Goal: Information Seeking & Learning: Learn about a topic

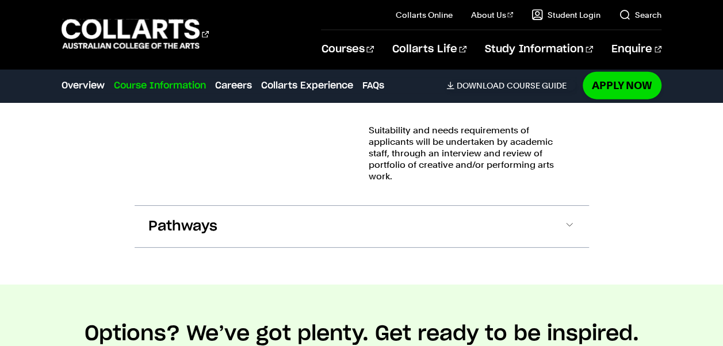
click at [192, 218] on span "Pathways" at bounding box center [182, 227] width 69 height 18
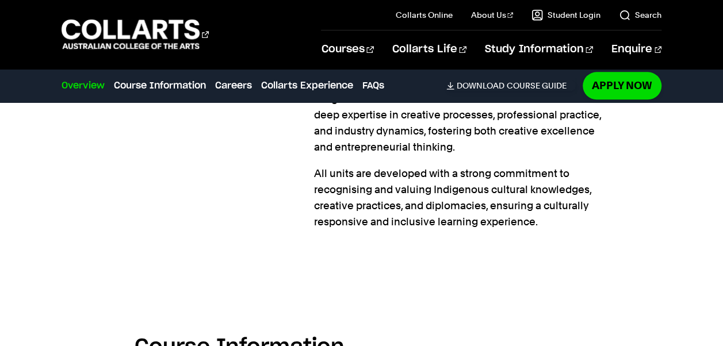
scroll to position [612, 0]
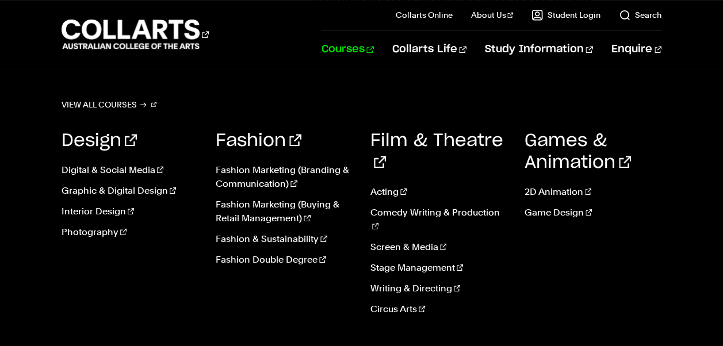
click at [374, 50] on link "Courses" at bounding box center [347, 50] width 52 height 38
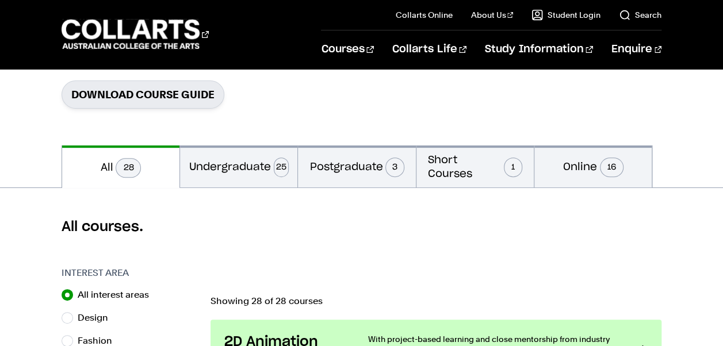
scroll to position [185, 0]
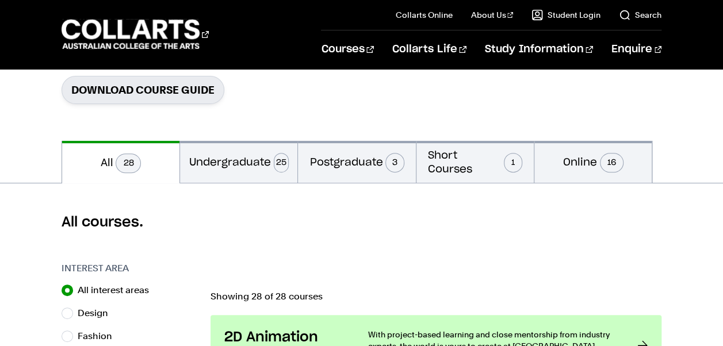
click at [464, 160] on button "Short Courses 1" at bounding box center [475, 162] width 117 height 42
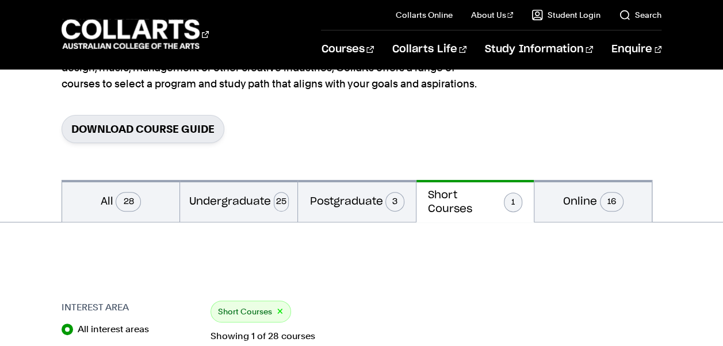
scroll to position [147, 0]
click at [353, 197] on button "Postgraduate 3" at bounding box center [356, 201] width 117 height 42
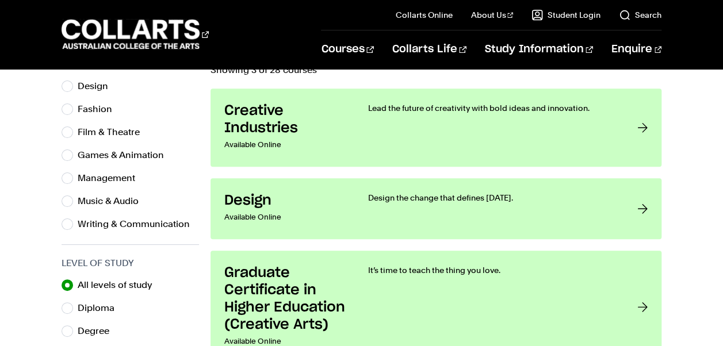
scroll to position [413, 0]
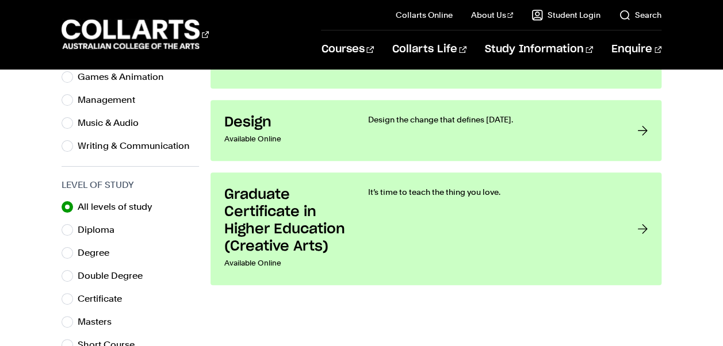
scroll to position [490, 0]
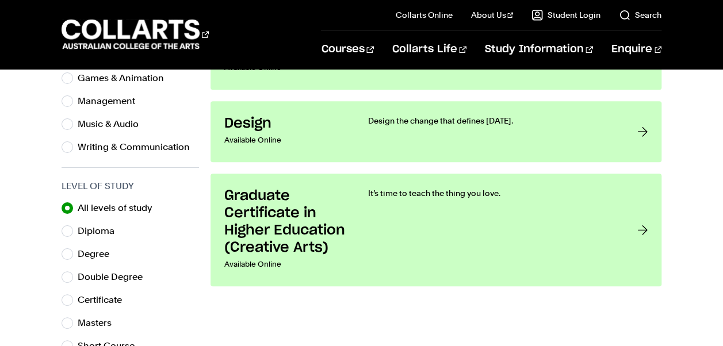
click at [250, 226] on h3 "Graduate Certificate in Higher Education (Creative Arts)" at bounding box center [284, 222] width 121 height 69
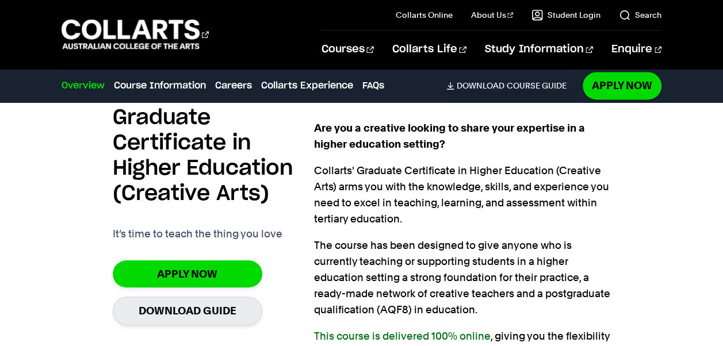
scroll to position [791, 0]
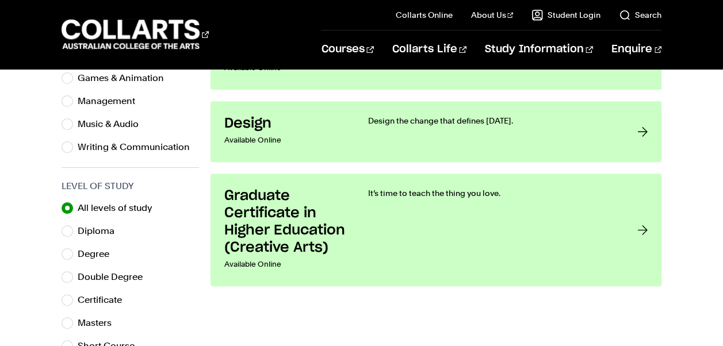
click at [205, 305] on div "Interest Area All interest areas Design Fashion Film & Theatre Games & Animatio…" at bounding box center [361, 278] width 723 height 643
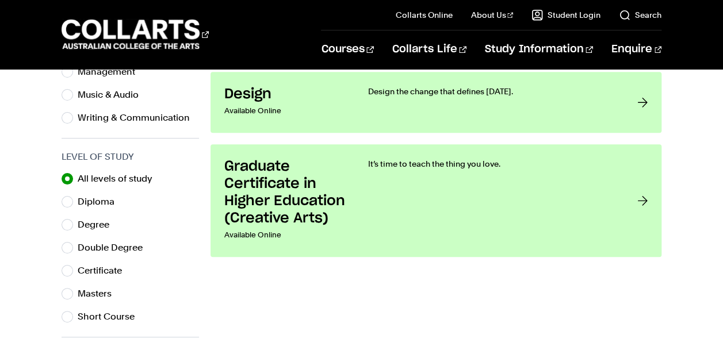
scroll to position [521, 0]
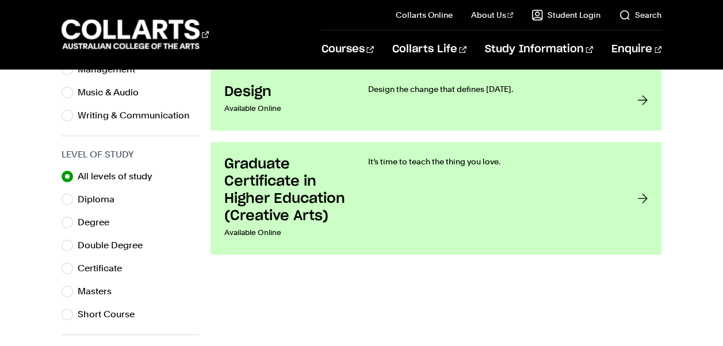
click at [67, 198] on input "Diploma" at bounding box center [68, 200] width 12 height 12
radio input "true"
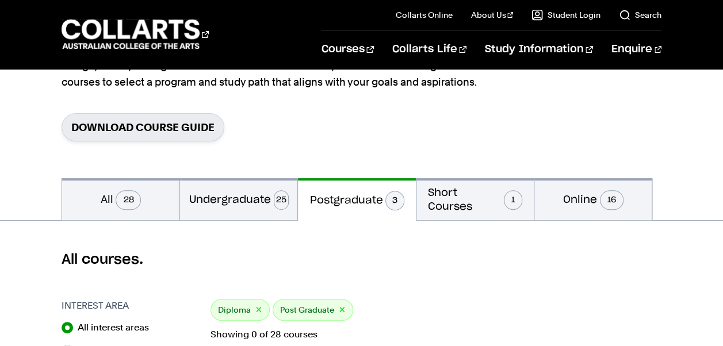
scroll to position [146, 0]
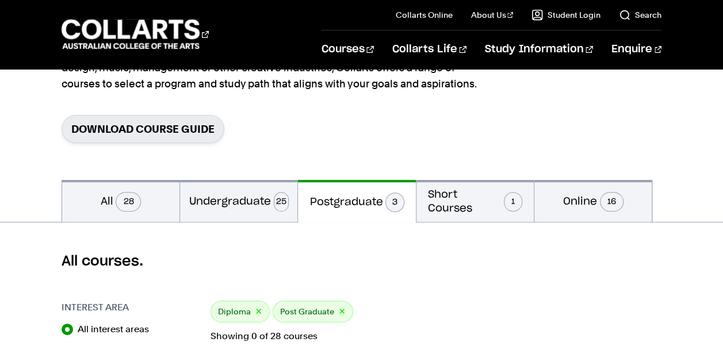
click at [339, 313] on button "×" at bounding box center [342, 312] width 7 height 13
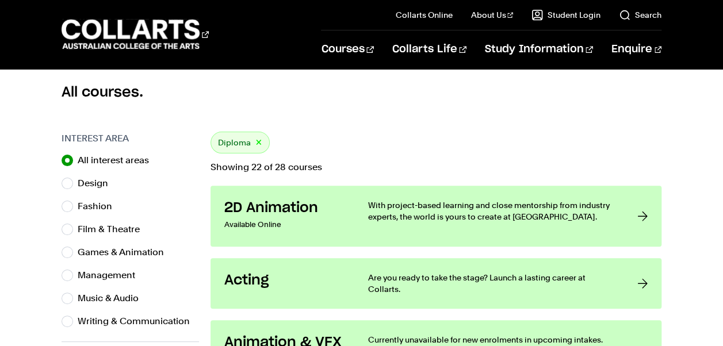
click at [193, 323] on label "Writing & Communication" at bounding box center [138, 322] width 121 height 16
click at [73, 323] on input "Writing & Communication" at bounding box center [68, 322] width 12 height 12
radio input "true"
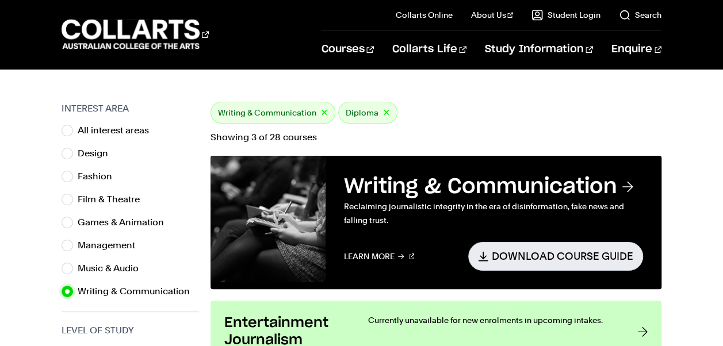
scroll to position [344, 0]
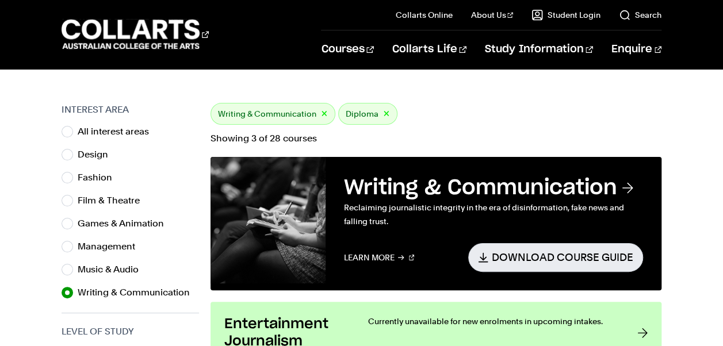
click at [321, 113] on button "×" at bounding box center [324, 114] width 7 height 13
radio input "true"
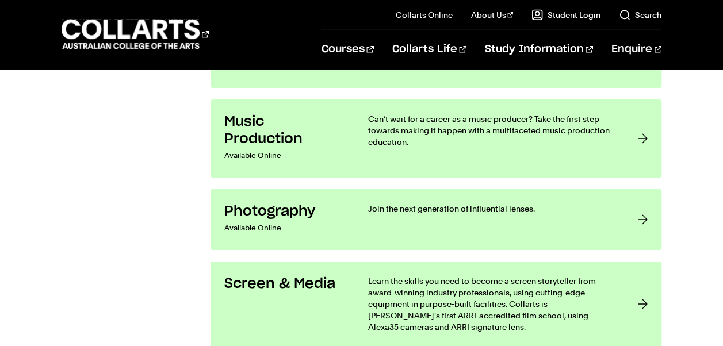
scroll to position [1845, 0]
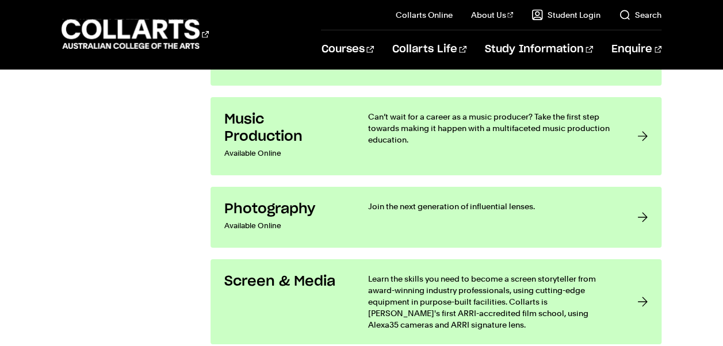
click at [632, 137] on link "Music Production Available Online Can’t wait for a career as a music producer? …" at bounding box center [436, 136] width 451 height 78
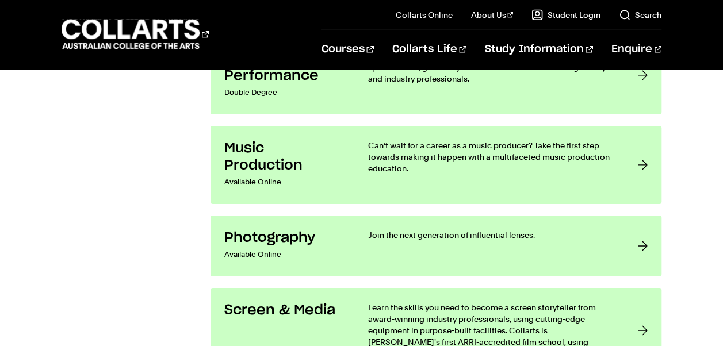
scroll to position [1778, 0]
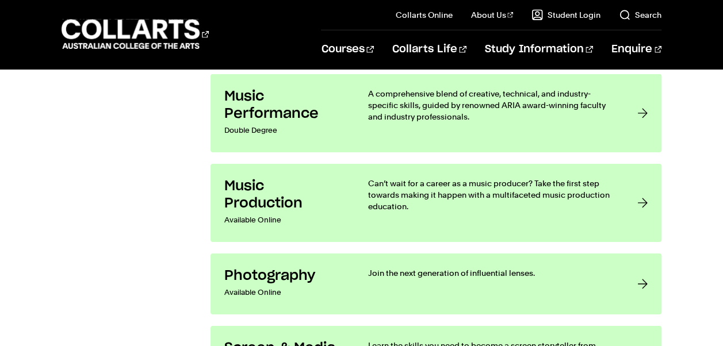
click at [639, 201] on div at bounding box center [643, 203] width 10 height 51
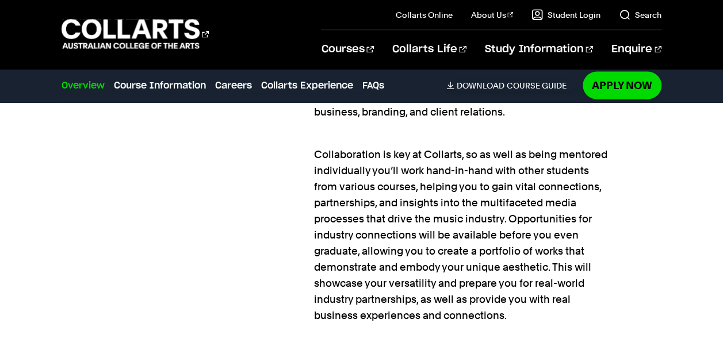
scroll to position [1285, 0]
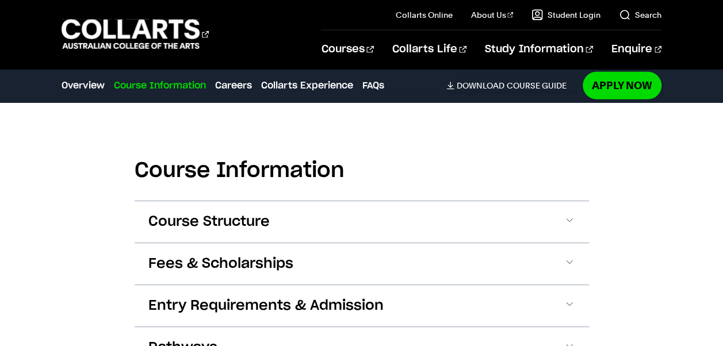
click at [568, 215] on span at bounding box center [570, 222] width 12 height 15
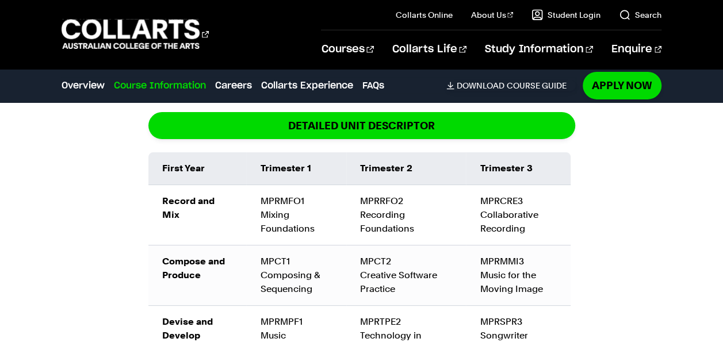
scroll to position [1835, 0]
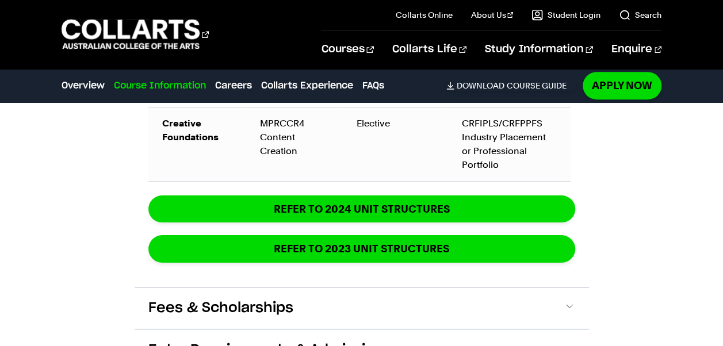
click at [193, 299] on span "Fees & Scholarships" at bounding box center [220, 308] width 145 height 18
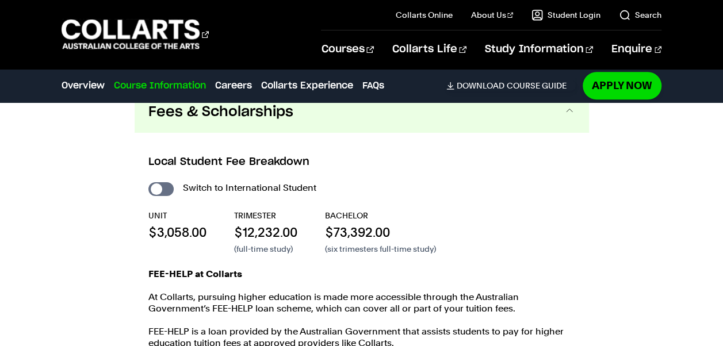
scroll to position [2608, 0]
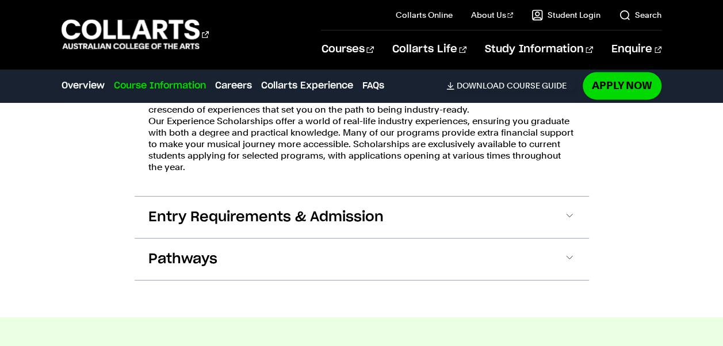
scroll to position [2946, 0]
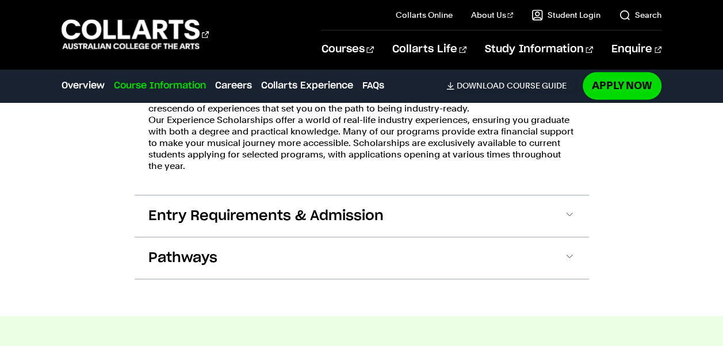
click at [527, 196] on button "Entry Requirements & Admission" at bounding box center [362, 216] width 455 height 41
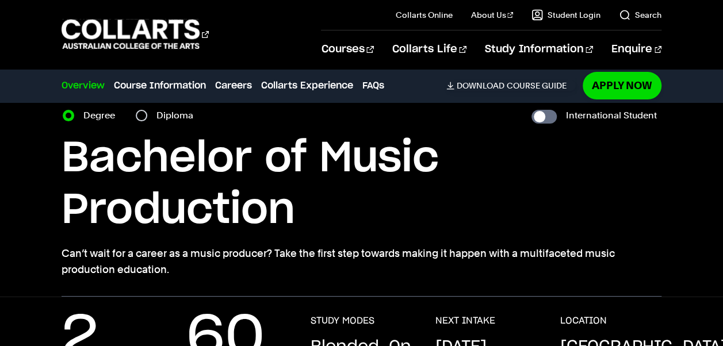
scroll to position [0, 0]
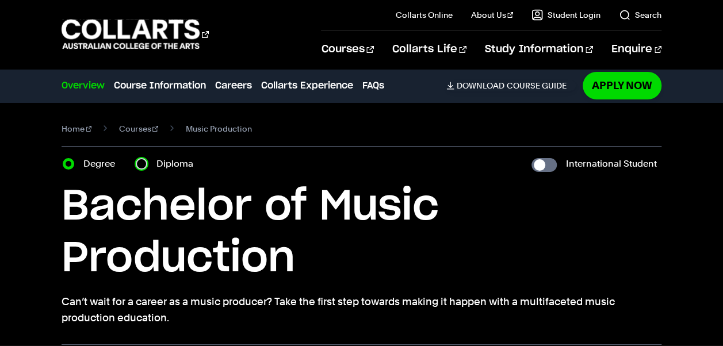
click at [145, 163] on input "Diploma" at bounding box center [142, 164] width 12 height 12
radio input "true"
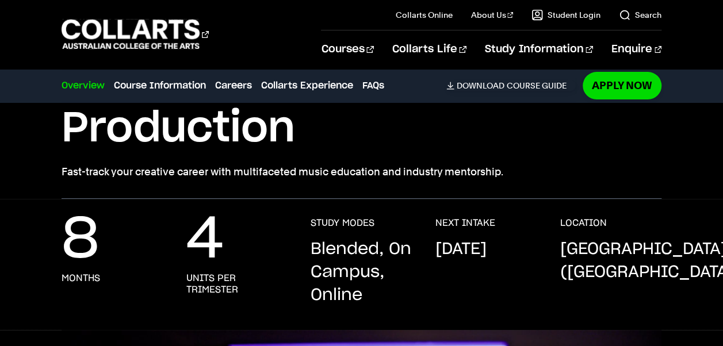
scroll to position [131, 0]
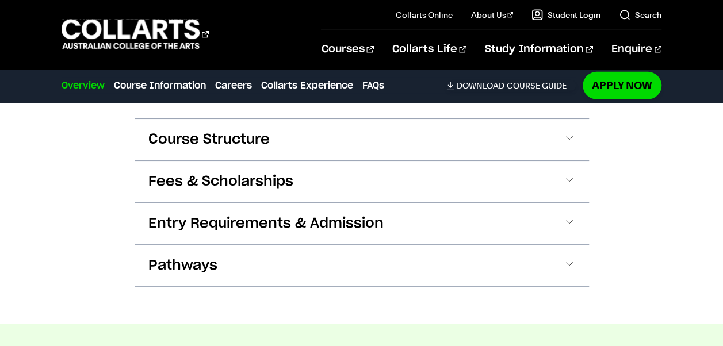
click at [215, 131] on span "Course Structure" at bounding box center [208, 140] width 121 height 18
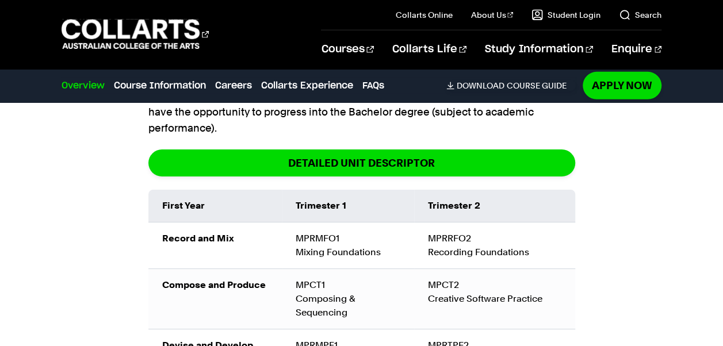
scroll to position [1799, 0]
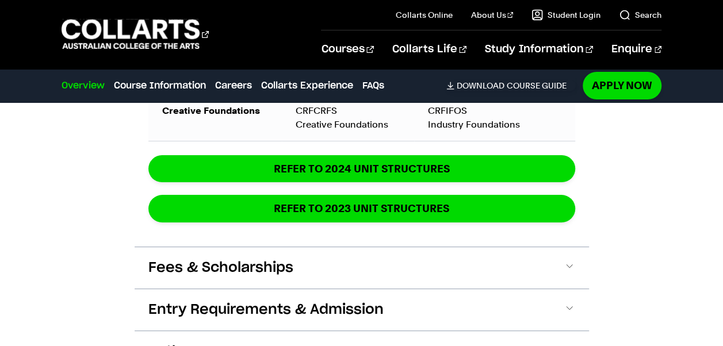
click at [169, 259] on span "Fees & Scholarships" at bounding box center [220, 268] width 145 height 18
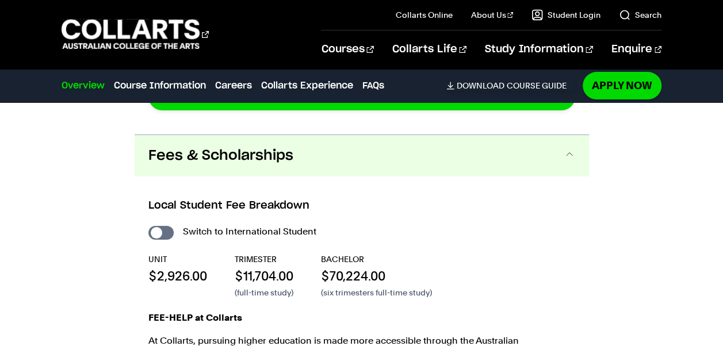
scroll to position [2219, 0]
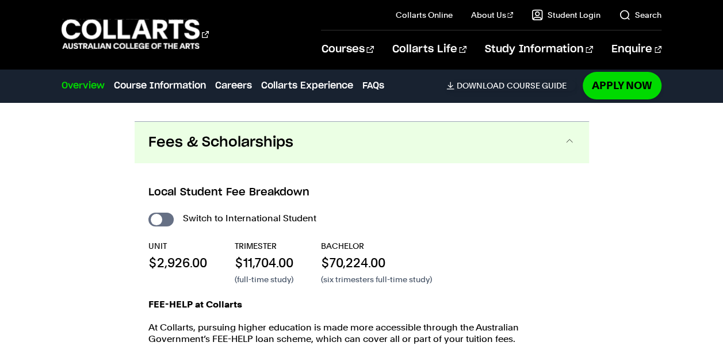
click at [665, 182] on div "Course Information Course Structure Diploma of Music Production The Diploma can…" at bounding box center [361, 85] width 723 height 1202
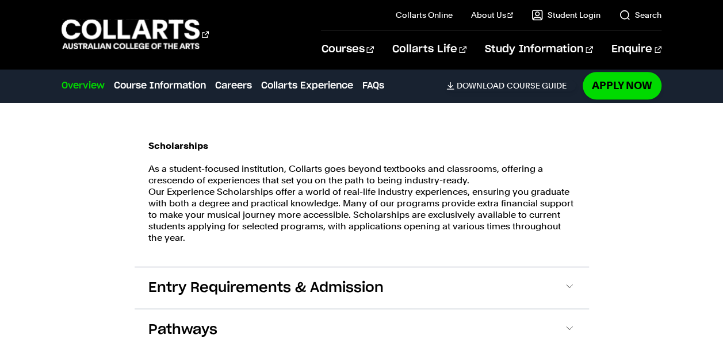
scroll to position [2517, 0]
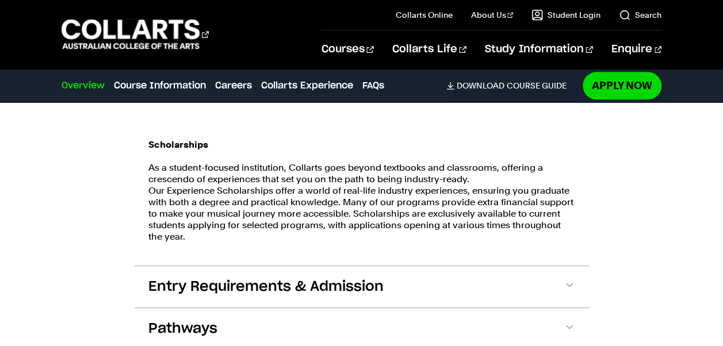
click at [193, 278] on span "Entry Requirements & Admission" at bounding box center [265, 287] width 235 height 18
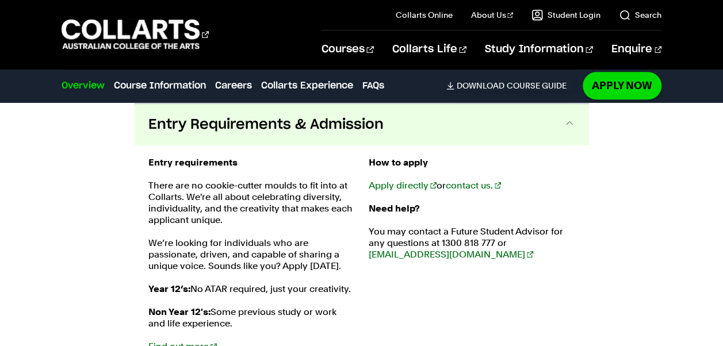
scroll to position [2680, 0]
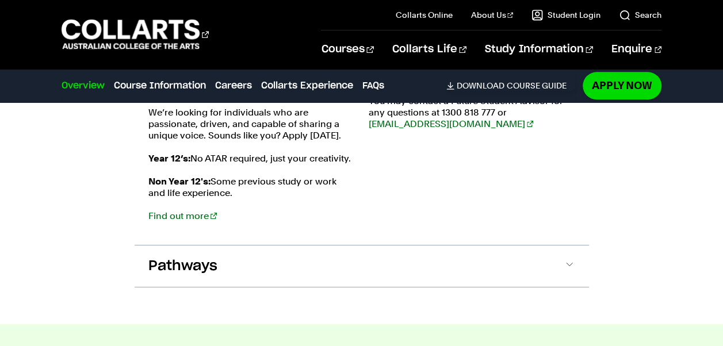
click at [188, 257] on span "Pathways" at bounding box center [182, 266] width 69 height 18
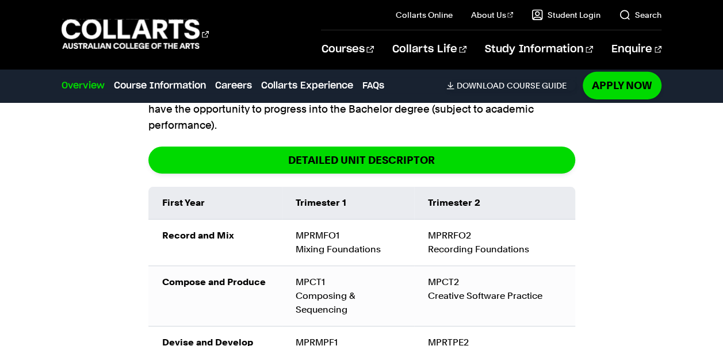
scroll to position [1808, 0]
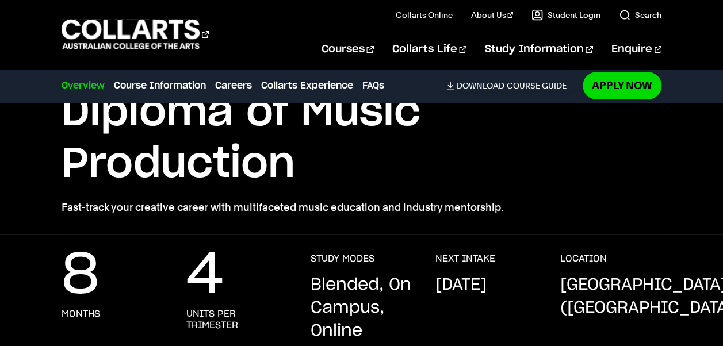
scroll to position [0, 0]
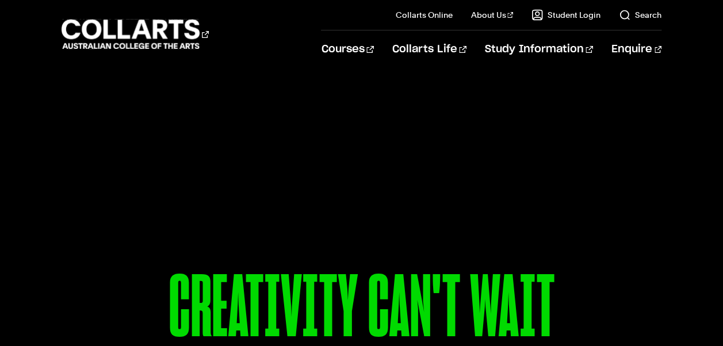
click at [374, 46] on link "Courses" at bounding box center [347, 50] width 52 height 38
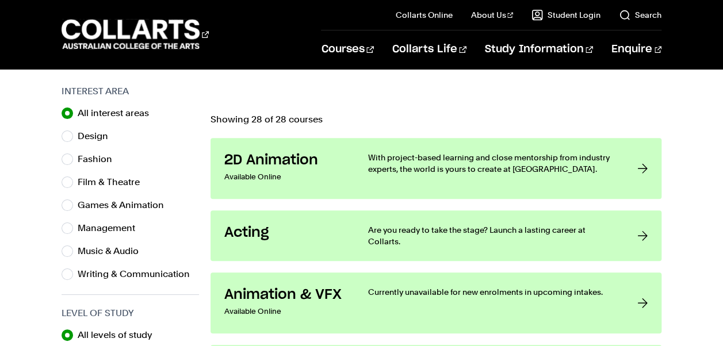
scroll to position [374, 0]
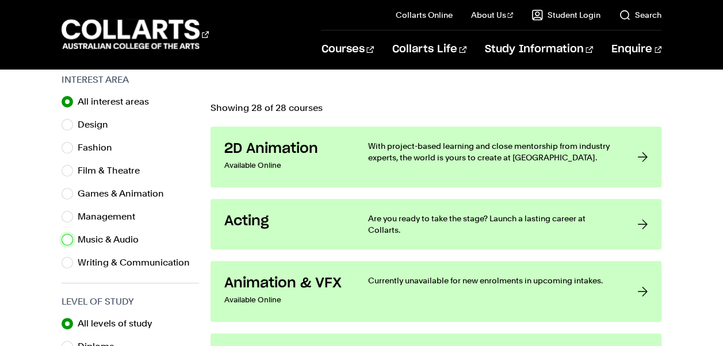
click at [66, 241] on input "Music & Audio" at bounding box center [68, 240] width 12 height 12
radio input "true"
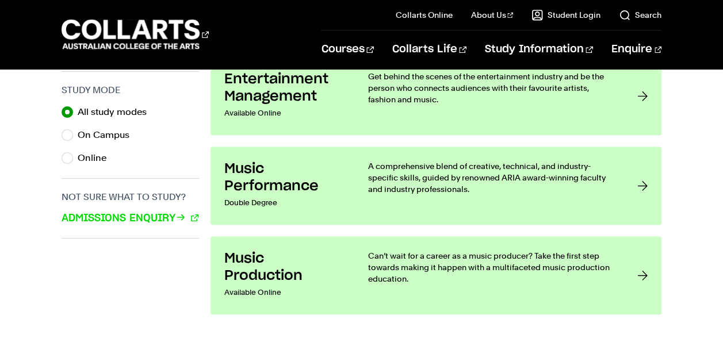
scroll to position [791, 0]
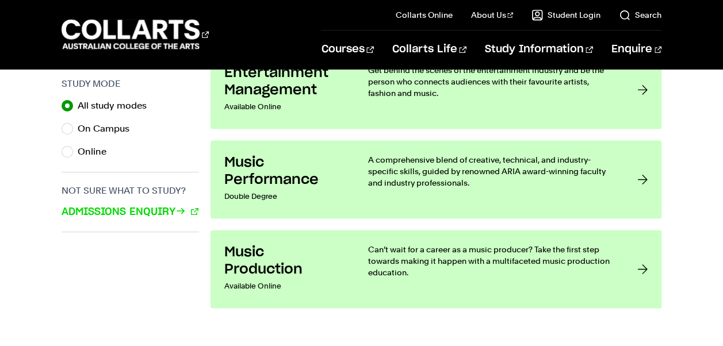
click at [639, 267] on div at bounding box center [643, 269] width 10 height 51
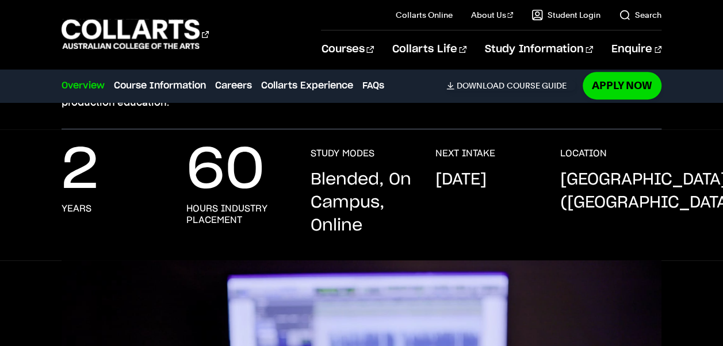
scroll to position [257, 0]
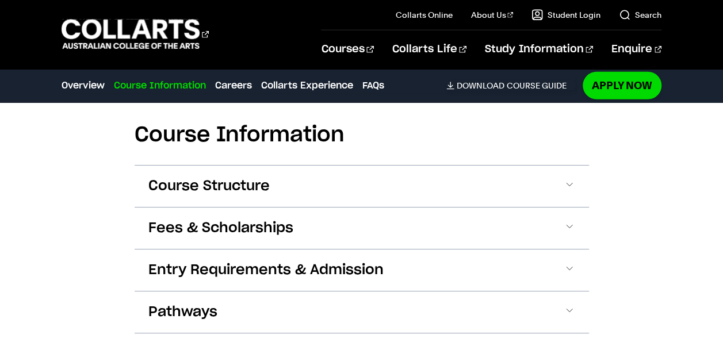
click at [212, 177] on span "Course Structure" at bounding box center [208, 186] width 121 height 18
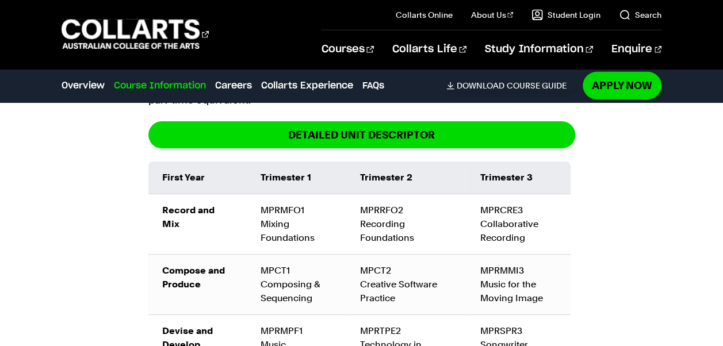
scroll to position [1831, 0]
